Goal: Information Seeking & Learning: Find specific page/section

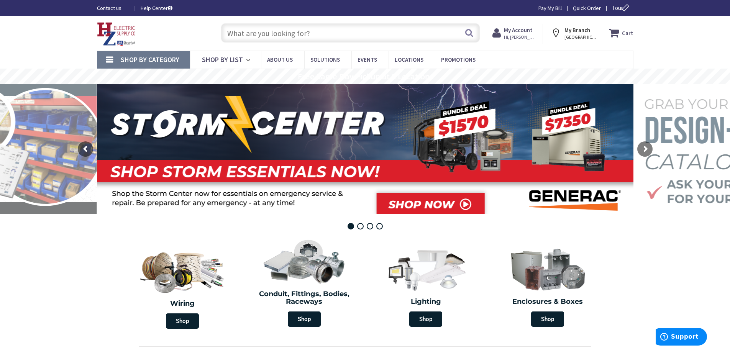
click at [298, 35] on input "text" at bounding box center [350, 32] width 259 height 19
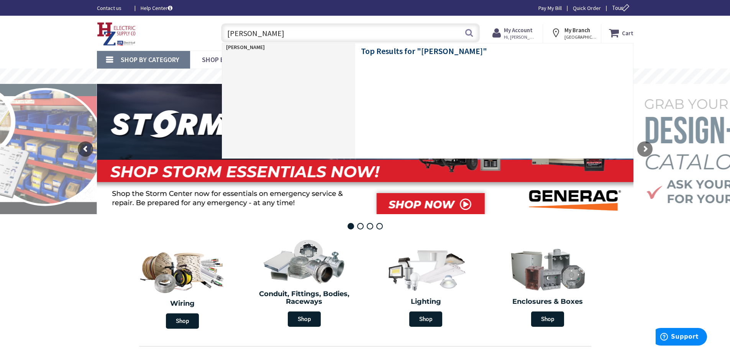
type input "jack chain"
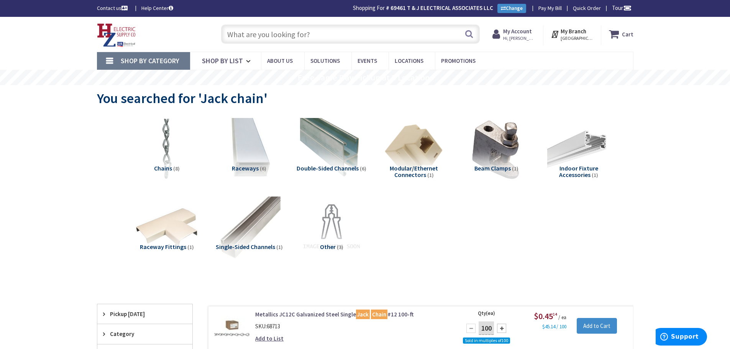
click at [311, 32] on input "text" at bounding box center [350, 34] width 259 height 19
paste input "2 ft ceiling T bar white grid pieces"
type input "2 ft ceiling T bar white grid pieces"
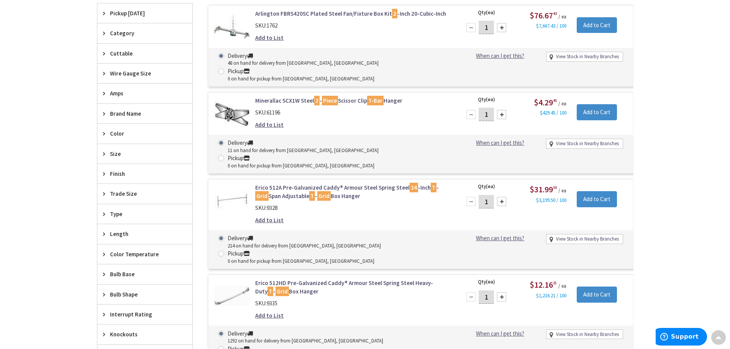
scroll to position [268, 0]
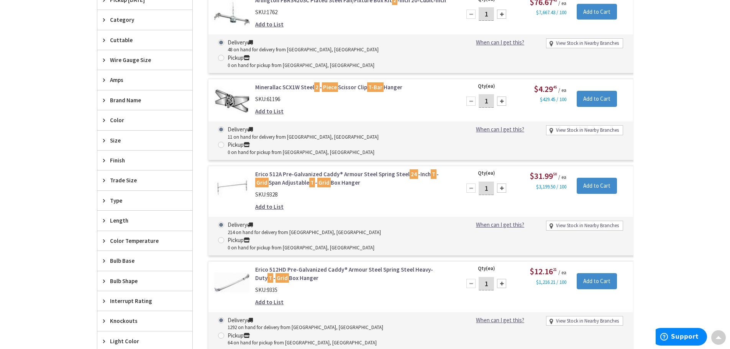
click at [278, 170] on link "Erico 512A Pre-Galvanized Caddy® Armour Steel Spring Steel 24 -Inch T - Grid Sp…" at bounding box center [352, 178] width 195 height 16
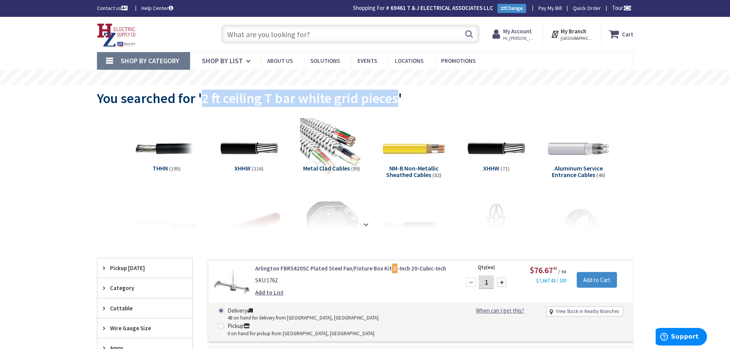
drag, startPoint x: 203, startPoint y: 97, endPoint x: 397, endPoint y: 100, distance: 194.0
click at [397, 100] on span "You searched for '2 ft ceiling T bar white grid pieces'" at bounding box center [249, 98] width 305 height 17
copy span "2 ft ceiling T bar white grid pieces"
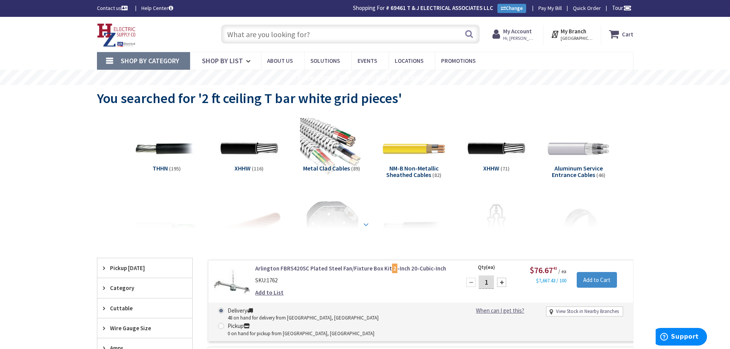
click at [367, 224] on strong at bounding box center [366, 224] width 9 height 8
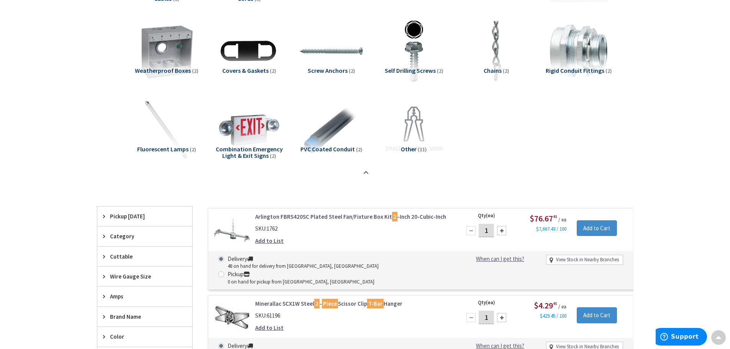
scroll to position [1304, 0]
